Goal: Find specific page/section: Find specific page/section

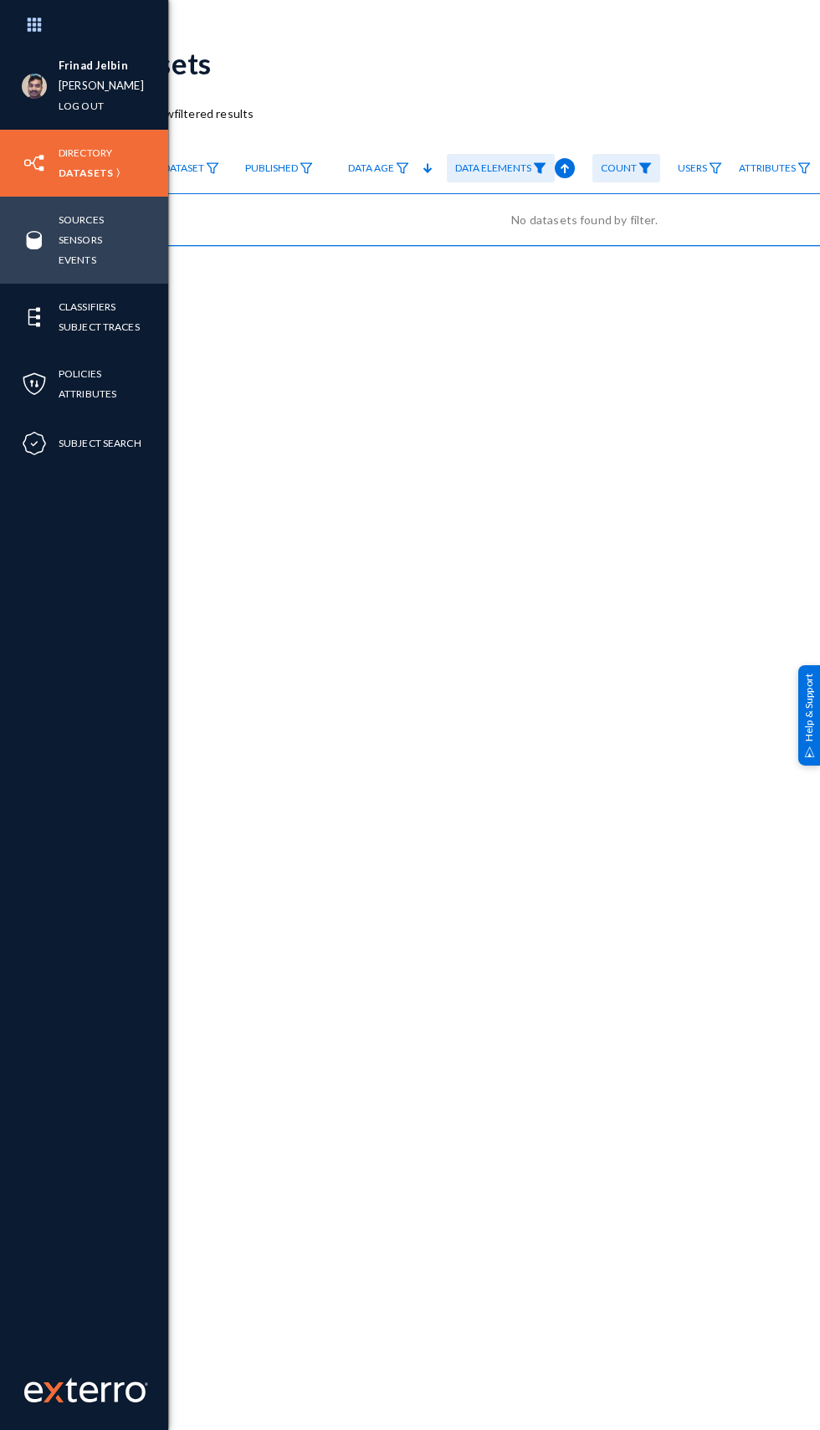
click at [27, 228] on img at bounding box center [34, 240] width 25 height 25
click at [81, 232] on link "Sensors" at bounding box center [81, 239] width 44 height 19
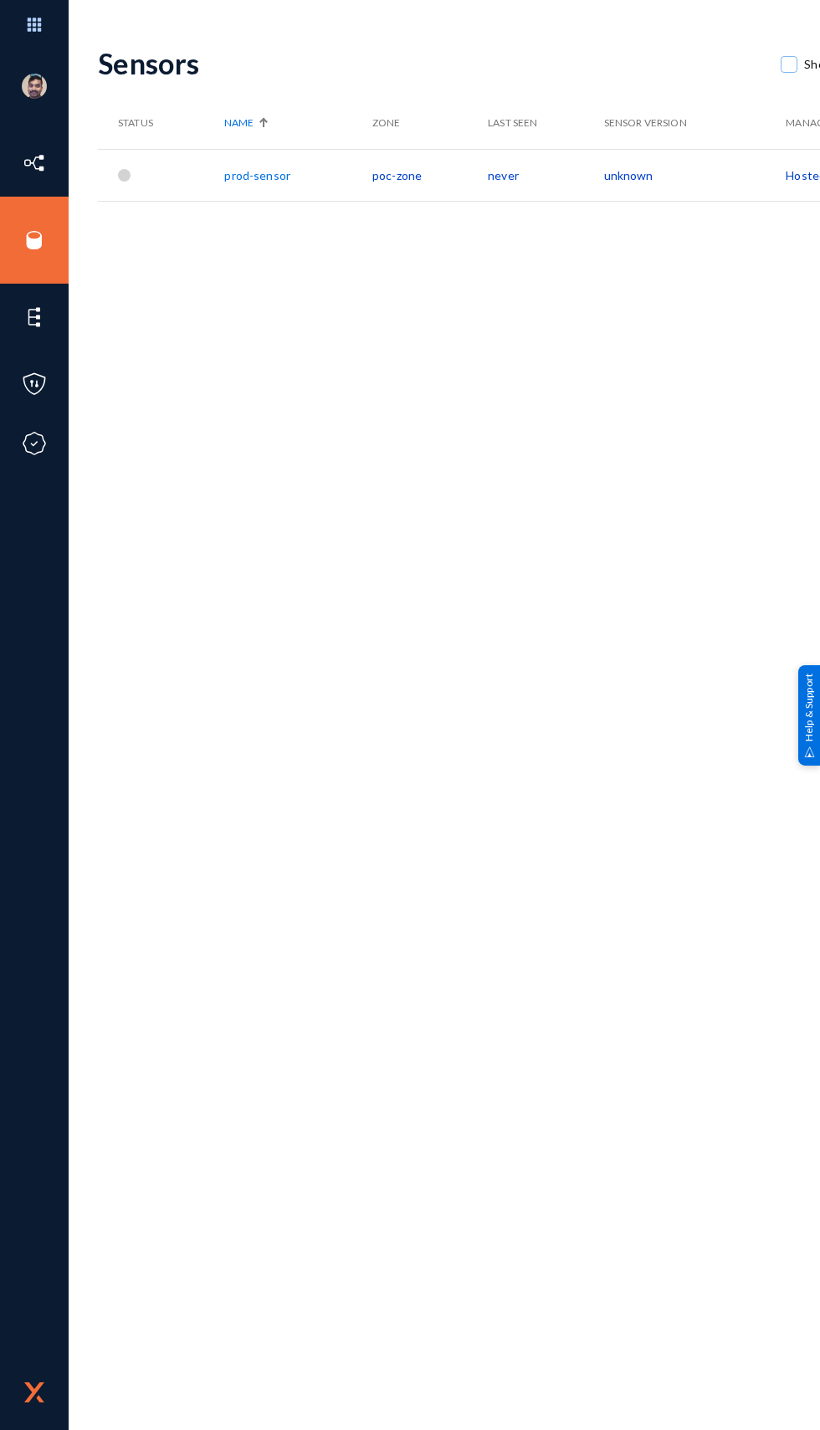
click at [627, 521] on div "Sensors Show Disconnected New Sensor Status Name Zone Last Seen Sensor Version …" at bounding box center [584, 280] width 973 height 502
click at [249, 174] on link "prod-sensor" at bounding box center [257, 175] width 66 height 14
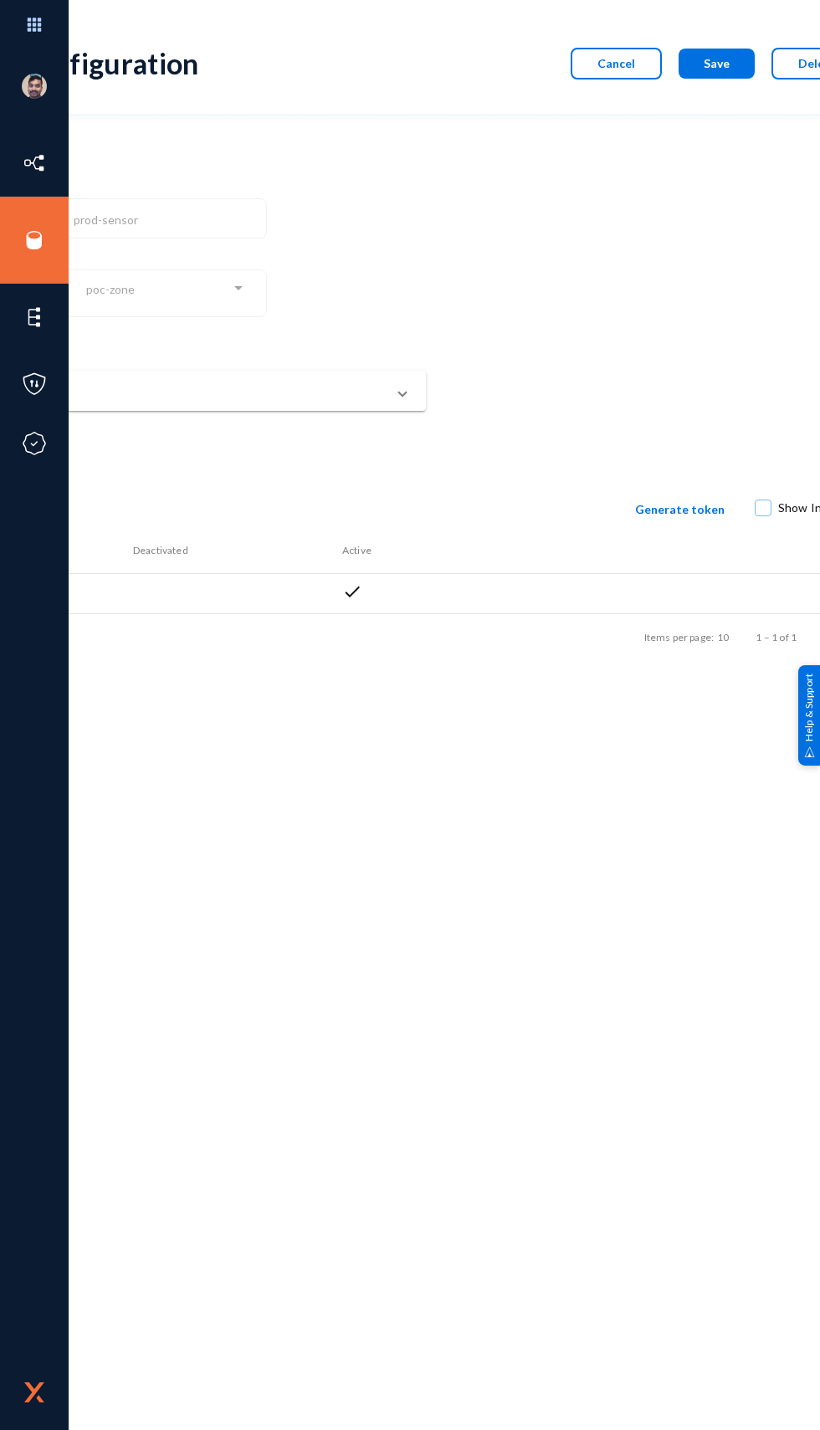
scroll to position [0, 280]
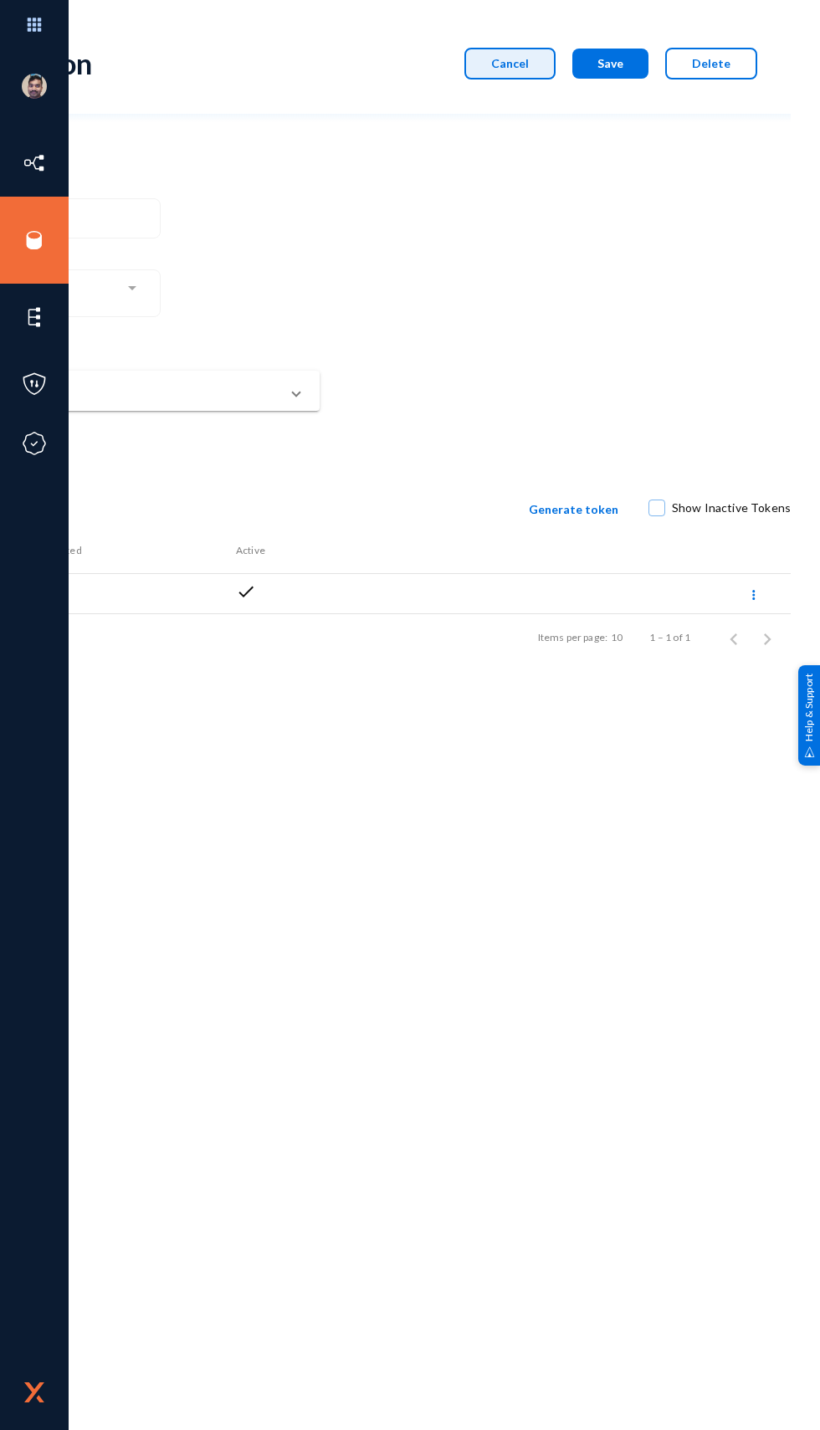
click at [487, 57] on button "Cancel" at bounding box center [509, 64] width 91 height 32
